Goal: Task Accomplishment & Management: Complete application form

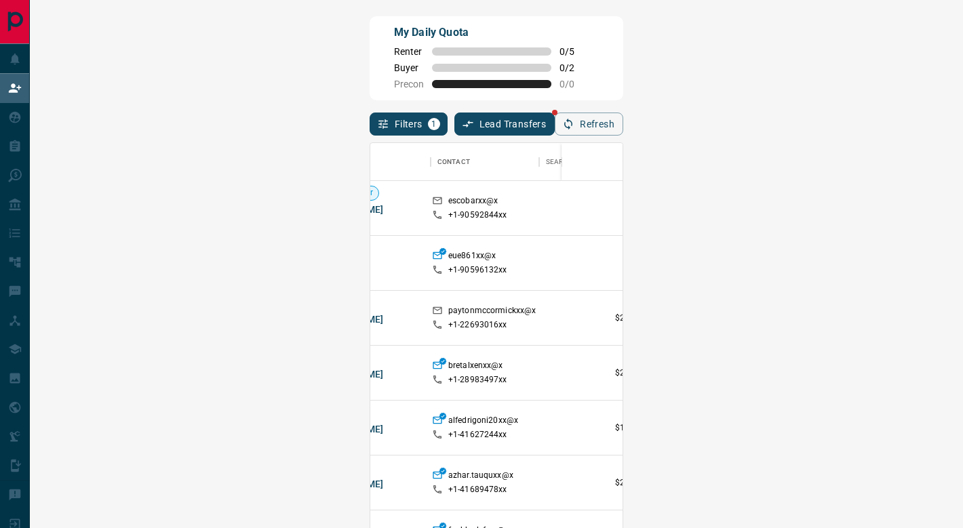
scroll to position [0, 54]
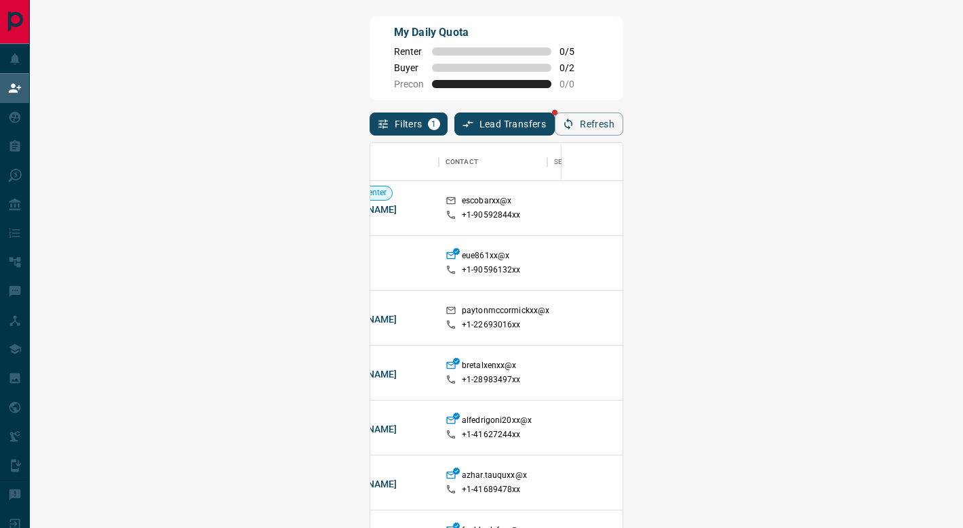
click at [840, 212] on span "Viewing Request ( 1 )" at bounding box center [877, 207] width 75 height 9
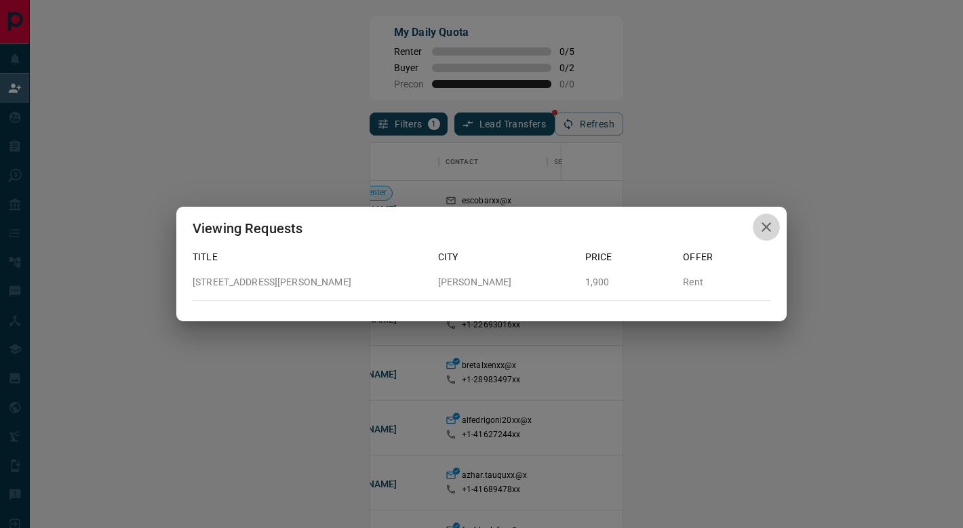
click at [767, 225] on icon "button" at bounding box center [766, 227] width 16 height 16
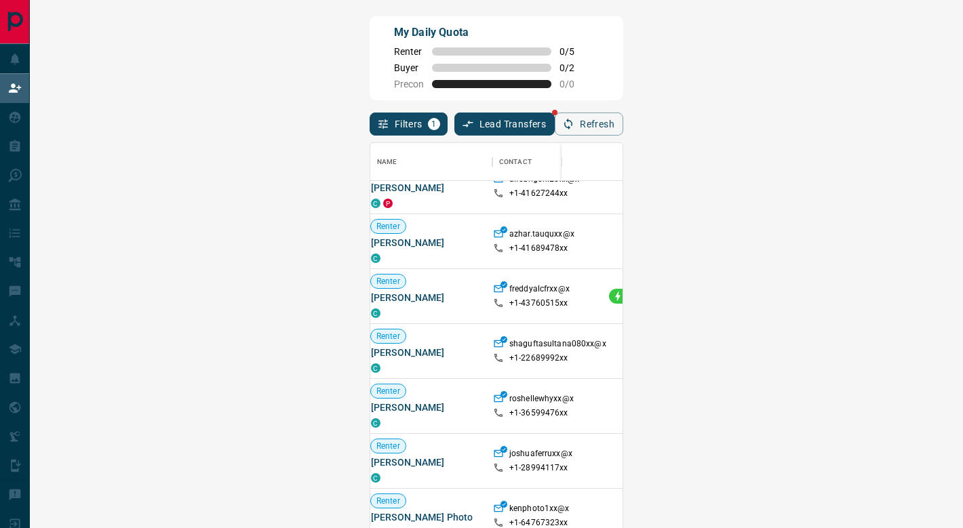
scroll to position [241, 0]
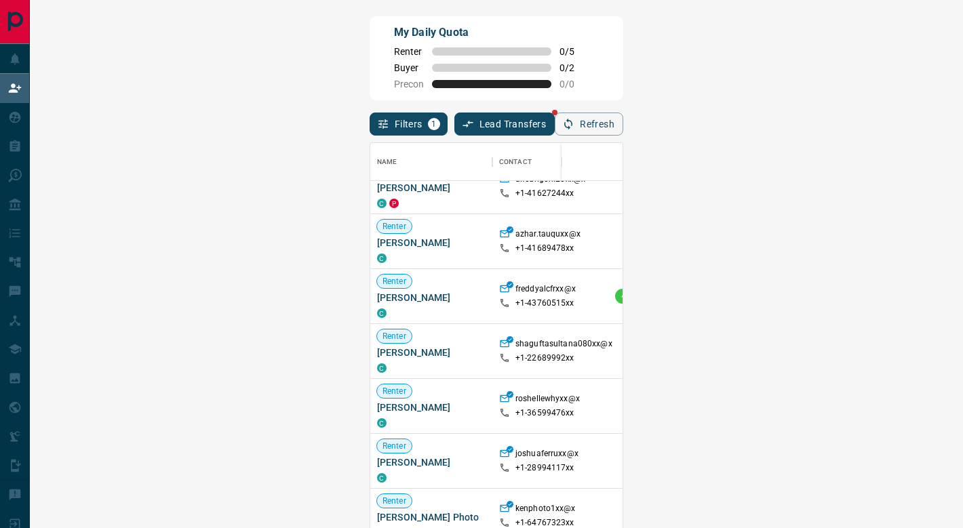
click at [894, 407] on span "Viewing Request ( 1 )" at bounding box center [931, 405] width 75 height 9
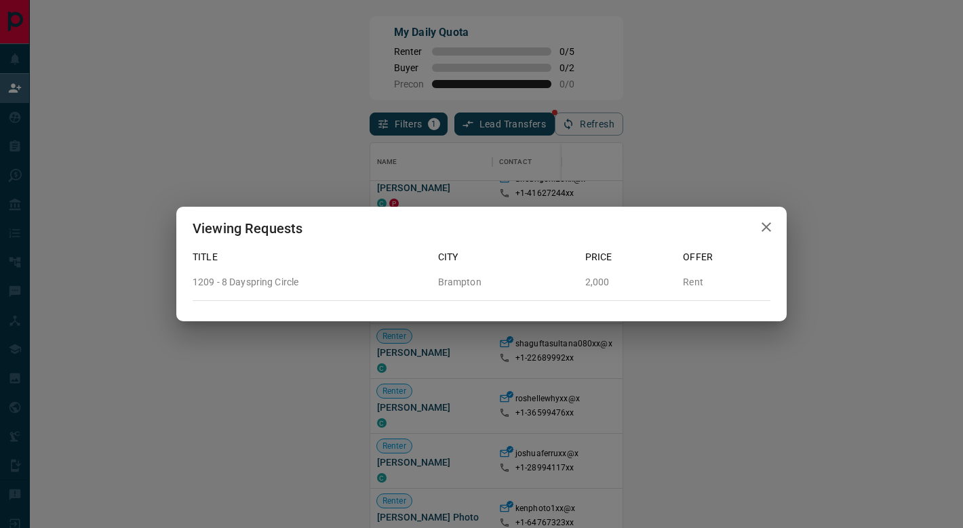
click at [763, 220] on icon "button" at bounding box center [766, 227] width 16 height 16
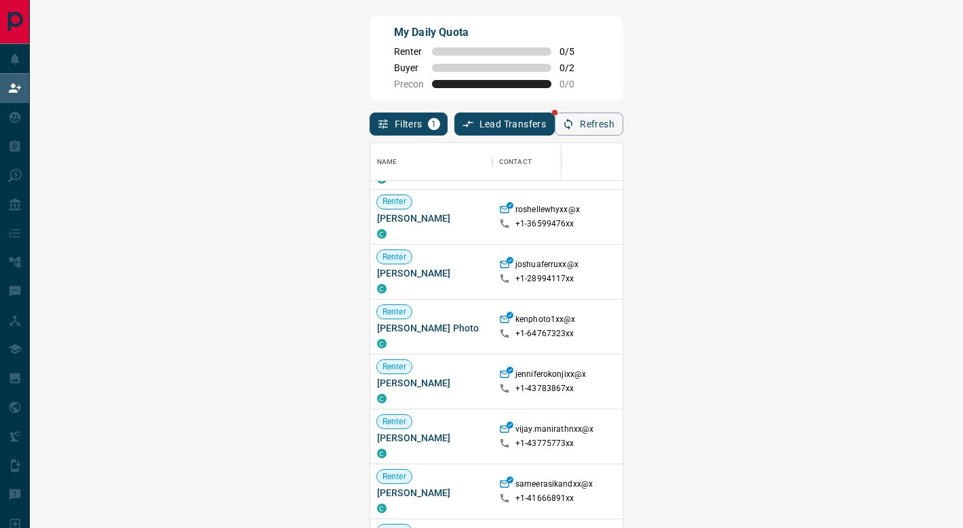
scroll to position [433, 0]
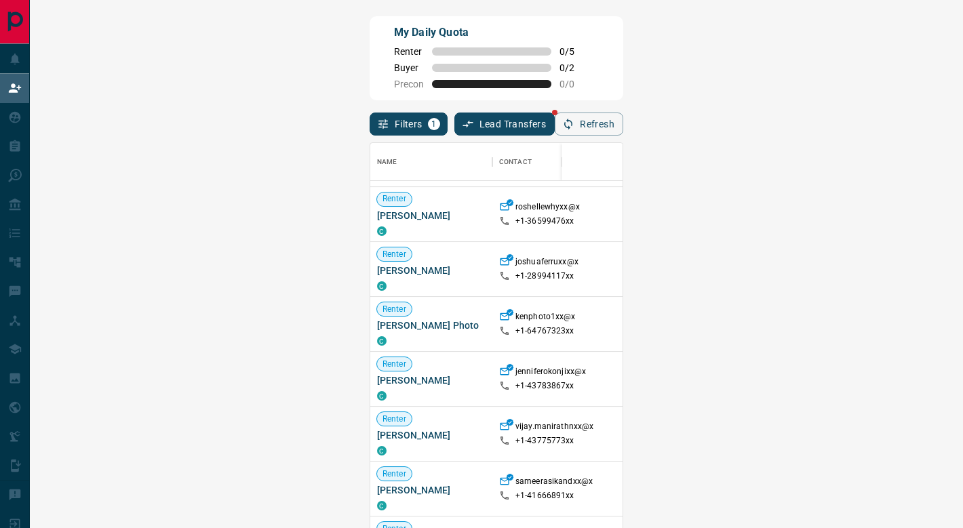
click at [894, 324] on span "Viewing Request ( 2 )" at bounding box center [931, 323] width 75 height 9
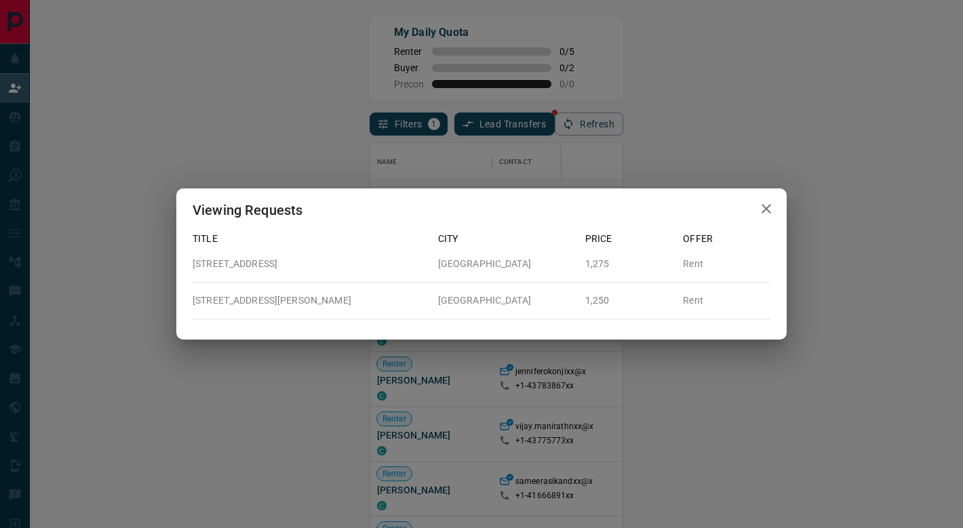
click at [767, 207] on icon "button" at bounding box center [765, 208] width 9 height 9
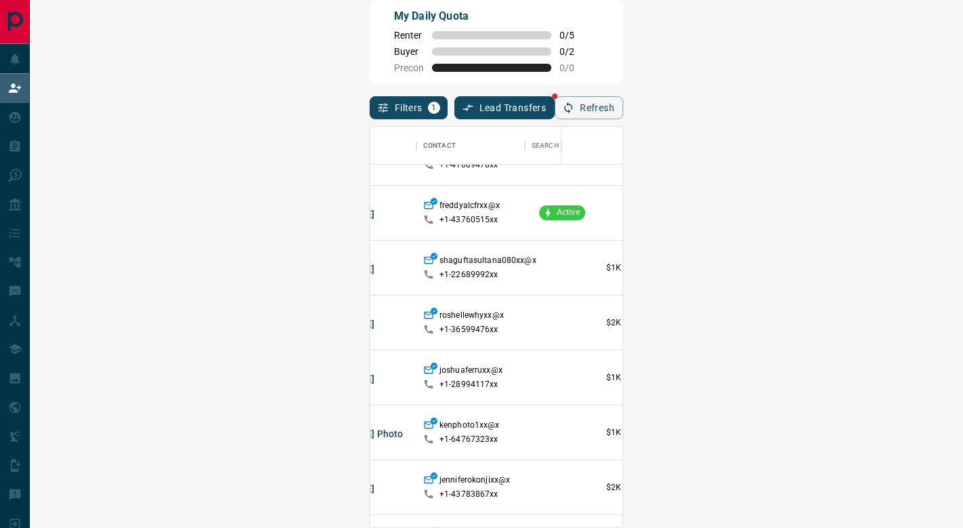
scroll to position [0, 76]
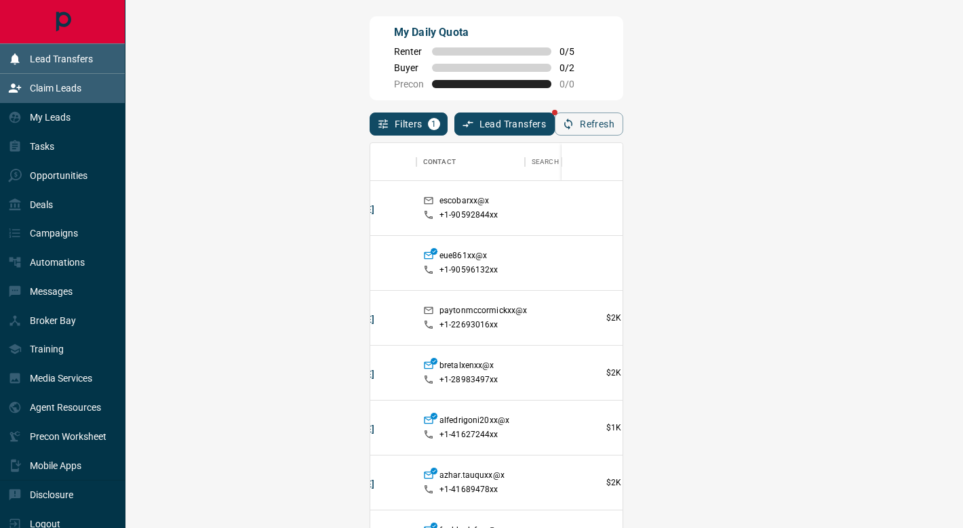
click at [22, 60] on div "Lead Transfers" at bounding box center [50, 58] width 85 height 22
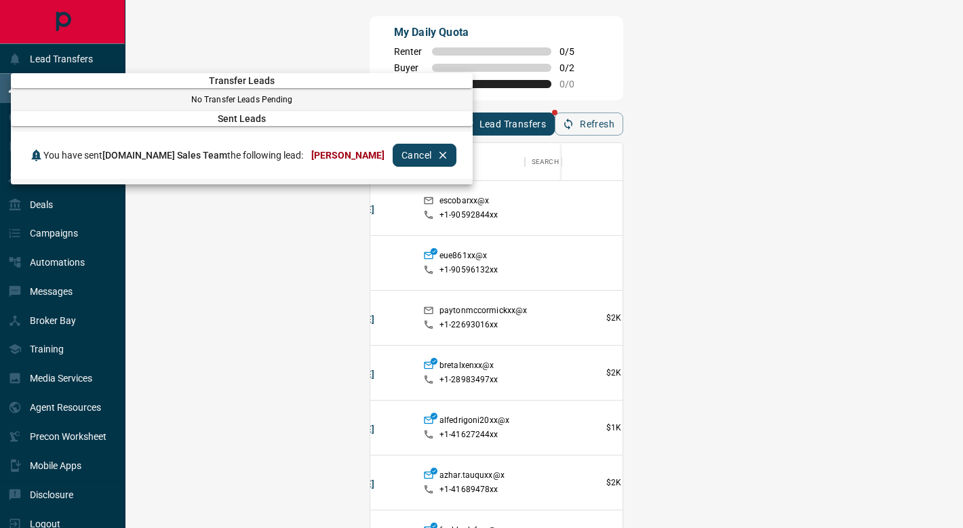
click at [424, 43] on div at bounding box center [481, 264] width 963 height 528
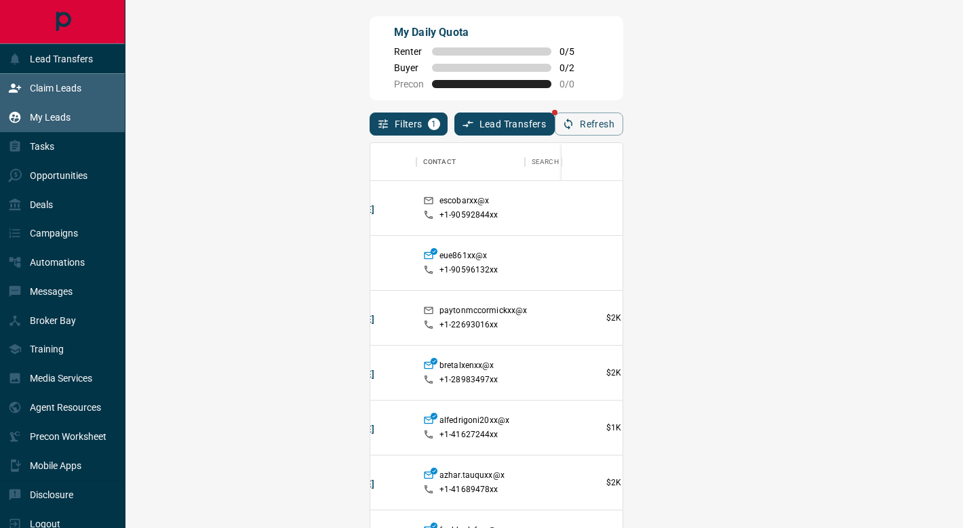
click at [35, 115] on p "My Leads" at bounding box center [50, 117] width 41 height 11
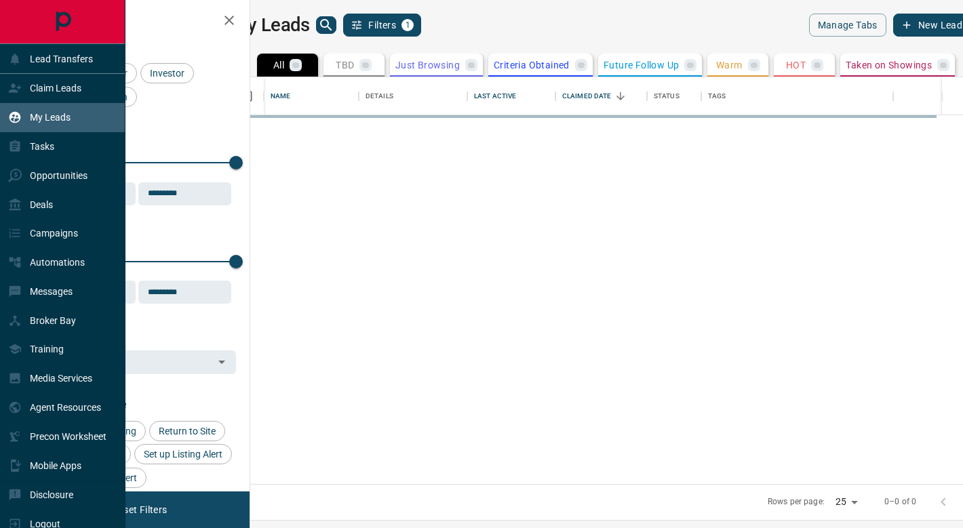
scroll to position [407, 706]
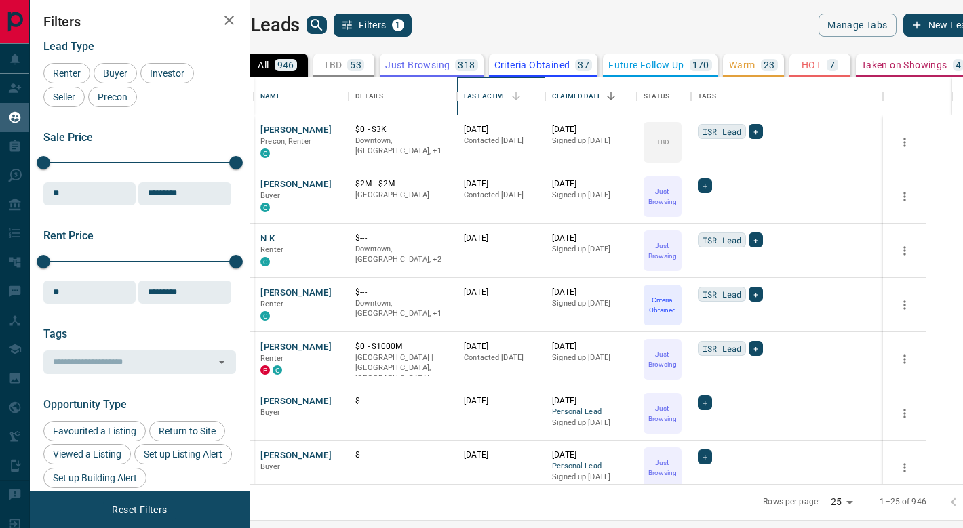
click at [506, 97] on div "Last Active" at bounding box center [485, 96] width 42 height 38
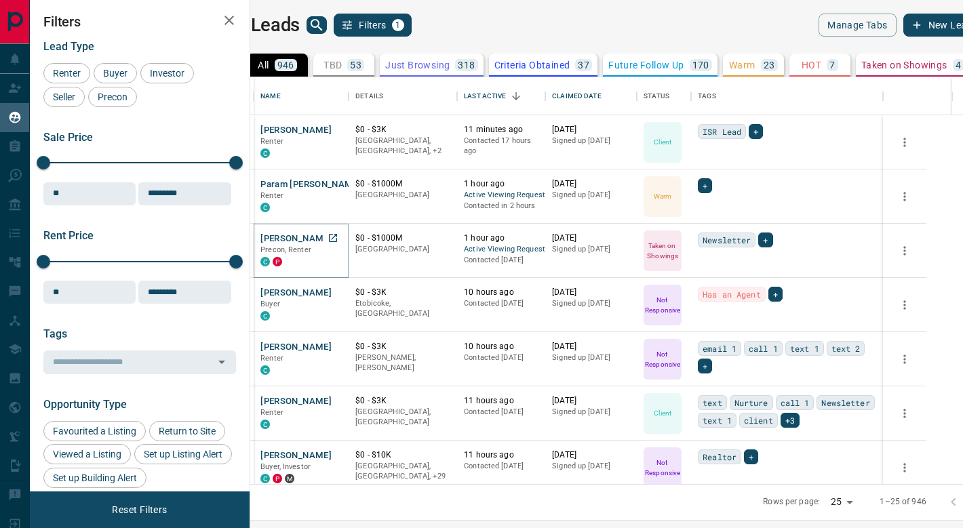
click at [332, 239] on button "[PERSON_NAME]" at bounding box center [295, 239] width 71 height 13
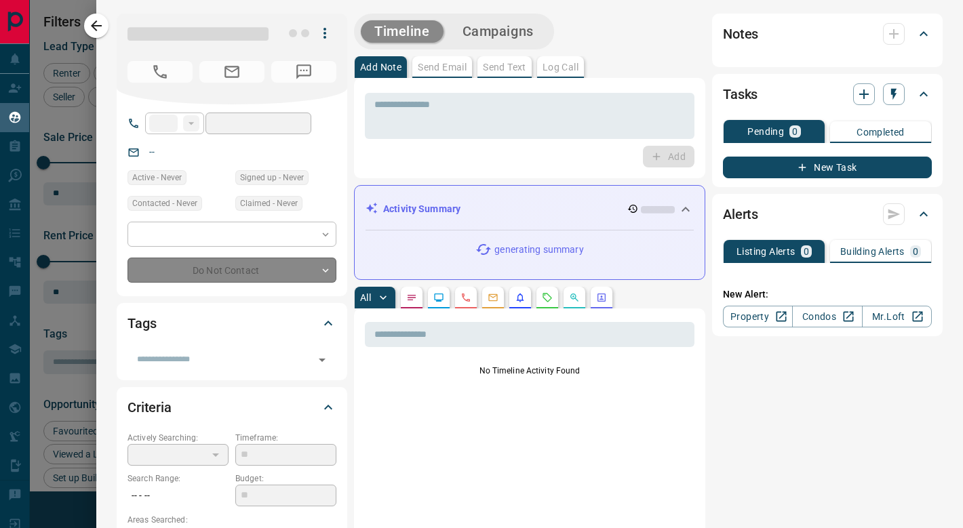
type input "**"
type input "**********"
type input "*"
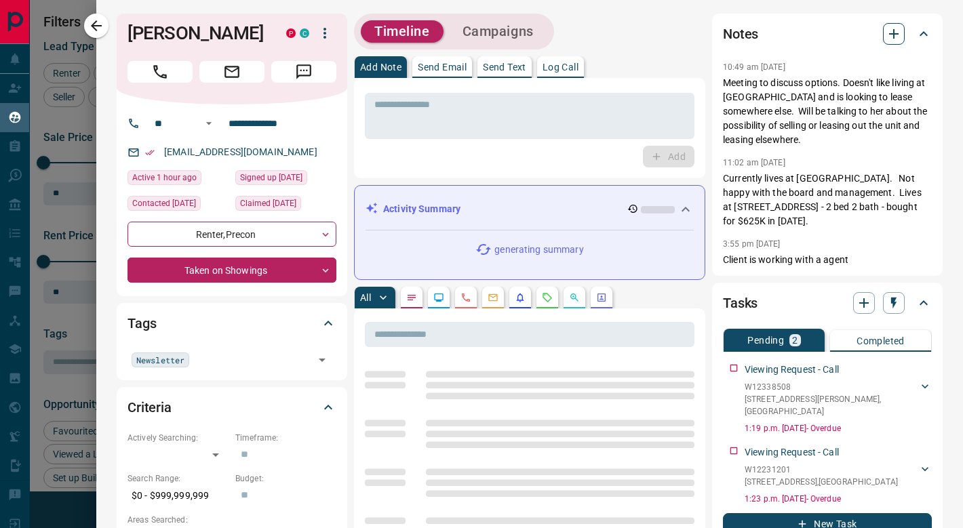
click at [894, 34] on icon "button" at bounding box center [893, 33] width 9 height 9
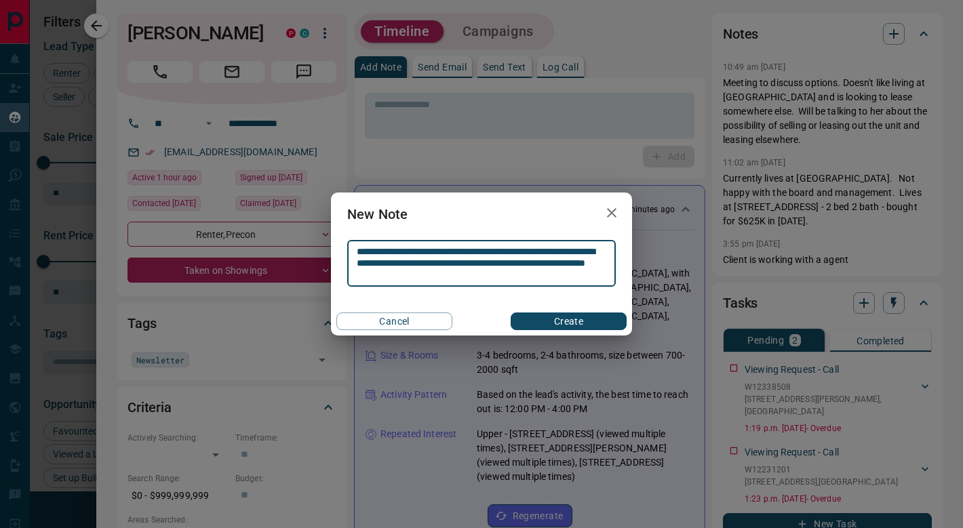
type textarea "**********"
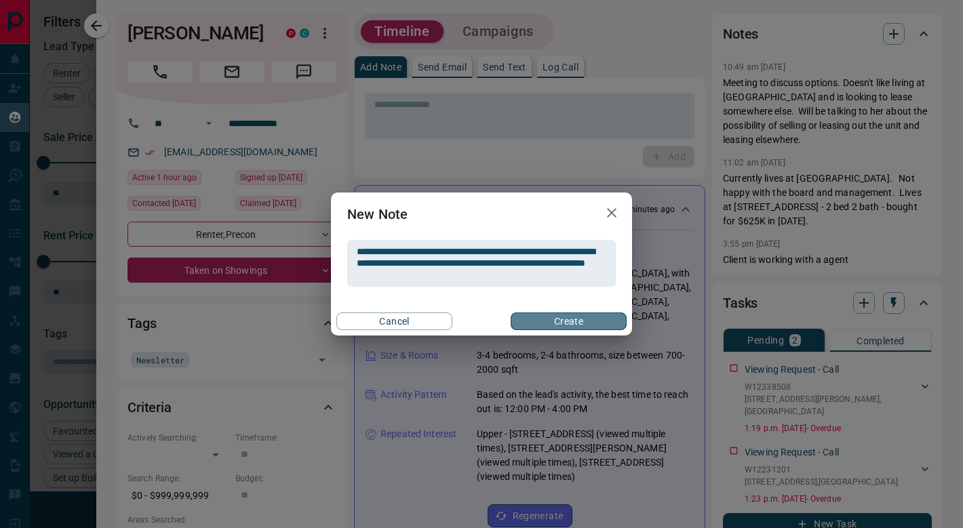
click at [605, 317] on button "Create" at bounding box center [569, 322] width 116 height 18
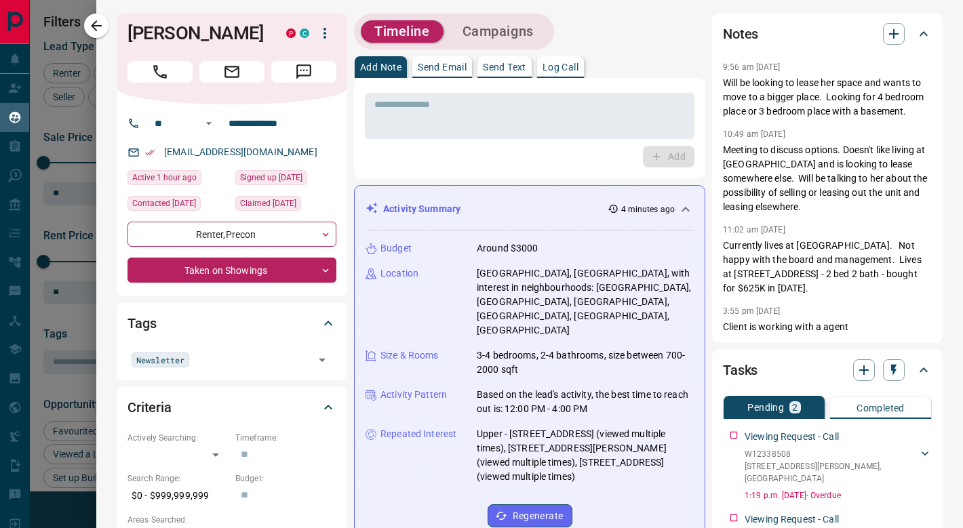
click at [96, 26] on icon "button" at bounding box center [96, 25] width 11 height 11
